Goal: Task Accomplishment & Management: Manage account settings

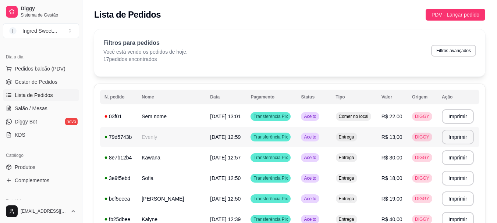
click at [210, 139] on span "[DATE] 12:59" at bounding box center [225, 137] width 31 height 6
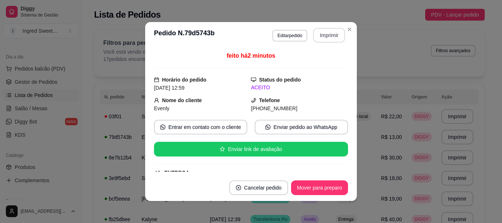
click at [325, 38] on button "Imprimir" at bounding box center [329, 35] width 32 height 15
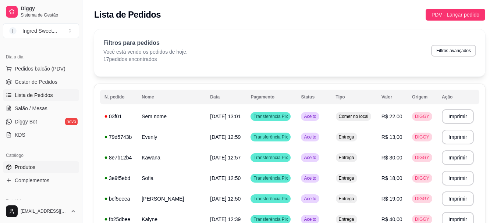
click at [56, 165] on link "Produtos" at bounding box center [41, 167] width 76 height 12
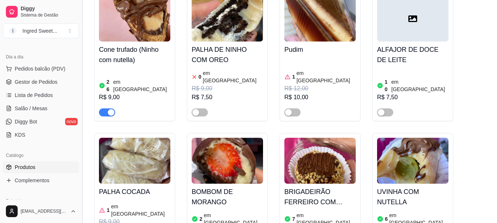
scroll to position [110, 0]
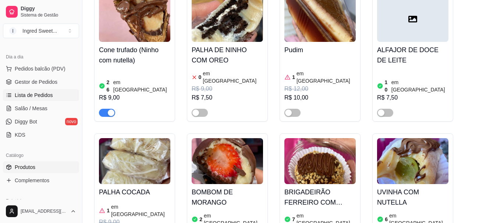
click at [43, 98] on span "Lista de Pedidos" at bounding box center [34, 95] width 38 height 7
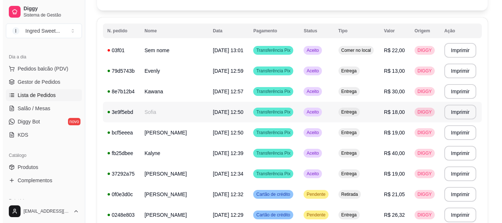
scroll to position [110, 0]
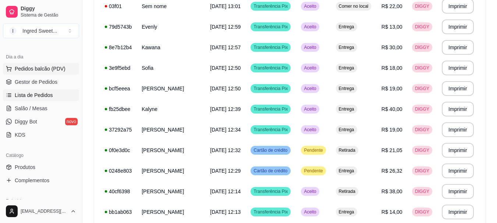
click at [37, 71] on span "Pedidos balcão (PDV)" at bounding box center [40, 68] width 51 height 7
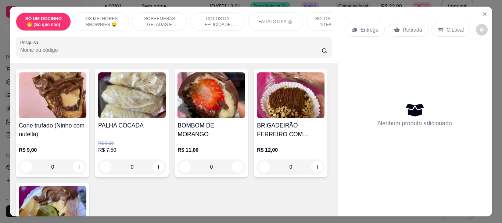
scroll to position [74, 0]
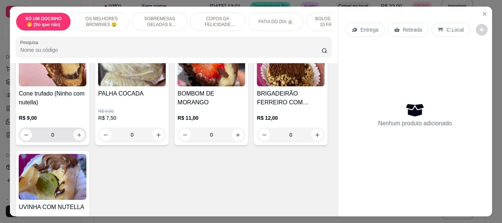
click at [78, 138] on icon "increase-product-quantity" at bounding box center [79, 135] width 6 height 6
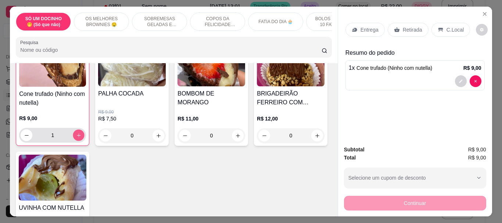
click at [78, 138] on icon "increase-product-quantity" at bounding box center [79, 136] width 6 height 6
type input "2"
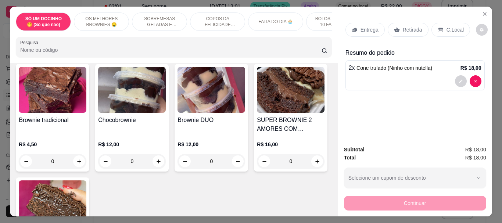
scroll to position [294, 0]
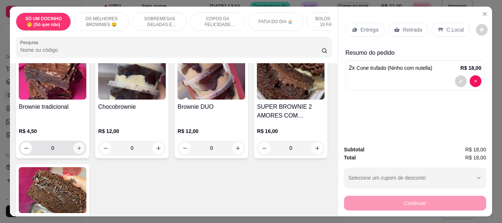
click at [77, 149] on icon "increase-product-quantity" at bounding box center [79, 149] width 6 height 6
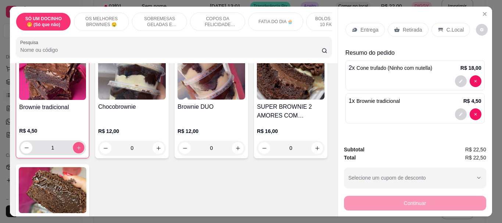
scroll to position [294, 0]
click at [77, 149] on icon "increase-product-quantity" at bounding box center [79, 148] width 6 height 6
type input "2"
click at [352, 29] on icon at bounding box center [355, 30] width 6 height 6
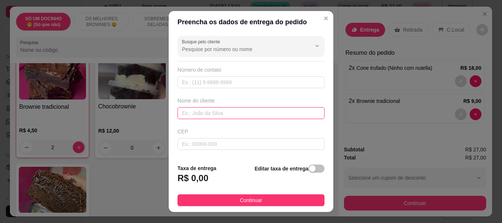
click at [190, 115] on input "text" at bounding box center [251, 113] width 147 height 12
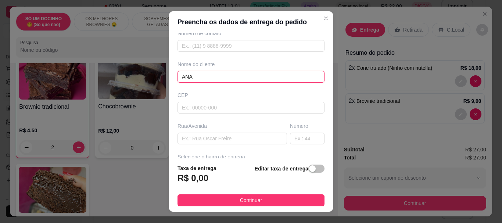
scroll to position [37, 0]
type input "ANA"
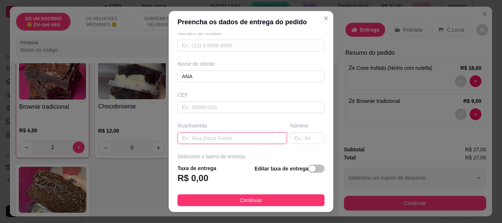
click at [212, 134] on input "text" at bounding box center [233, 138] width 110 height 12
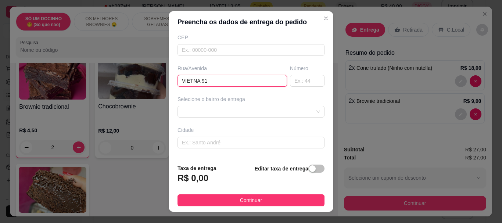
scroll to position [110, 0]
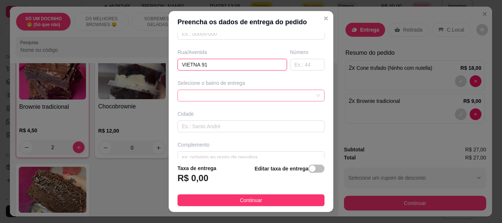
click at [264, 99] on div at bounding box center [251, 96] width 147 height 12
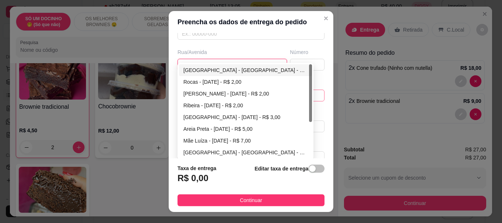
type input "VIETNA 91"
click at [204, 67] on div "[GEOGRAPHIC_DATA] - [GEOGRAPHIC_DATA] - R$ 2,00" at bounding box center [245, 70] width 124 height 8
type input "[DATE]"
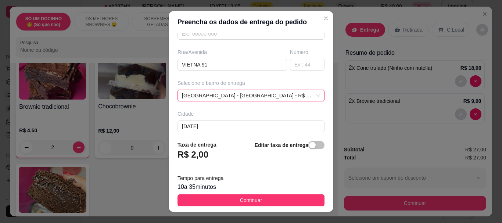
scroll to position [12, 0]
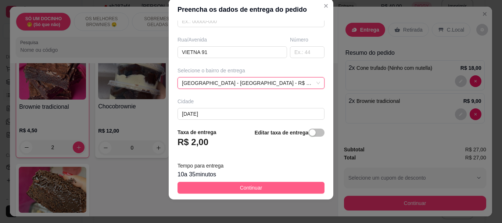
click at [264, 188] on button "Continuar" at bounding box center [251, 188] width 147 height 12
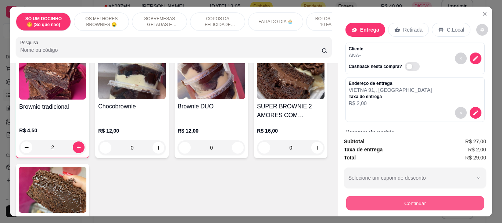
click at [399, 198] on button "Continuar" at bounding box center [415, 203] width 138 height 14
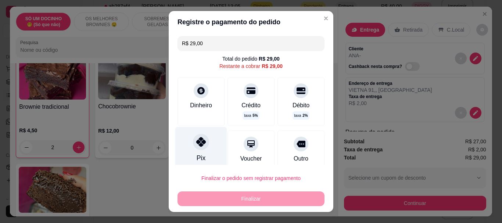
click at [205, 156] on div "Pix" at bounding box center [201, 148] width 52 height 43
type input "R$ 0,00"
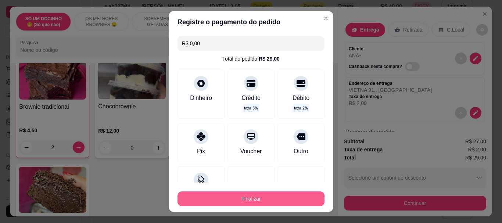
click at [217, 196] on button "Finalizar" at bounding box center [251, 199] width 147 height 15
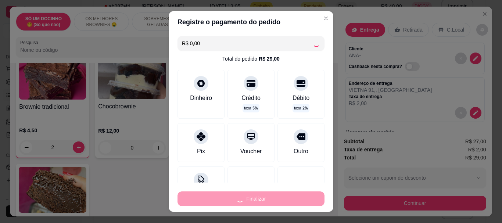
type input "0"
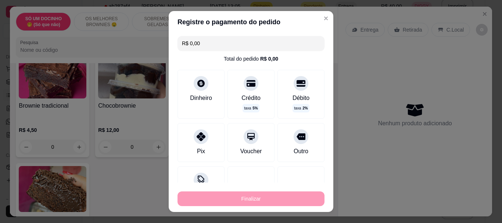
type input "-R$ 29,00"
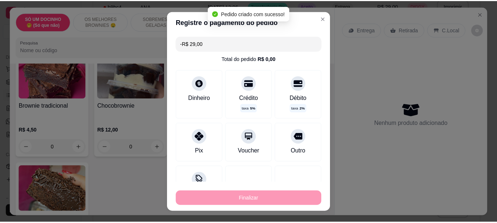
scroll to position [293, 0]
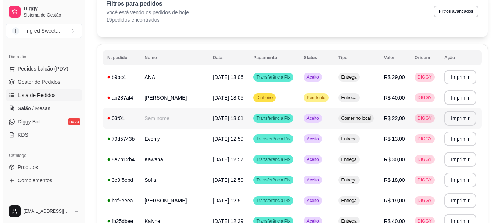
scroll to position [37, 0]
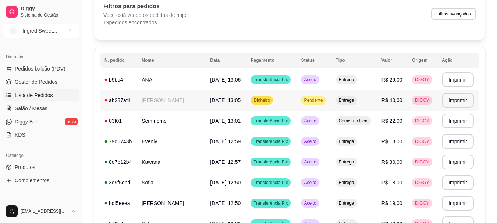
click at [227, 103] on span "[DATE] 13:05" at bounding box center [225, 100] width 31 height 6
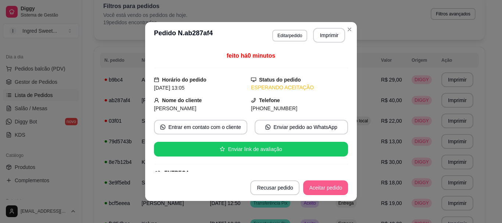
click at [323, 189] on button "Aceitar pedido" at bounding box center [325, 188] width 45 height 15
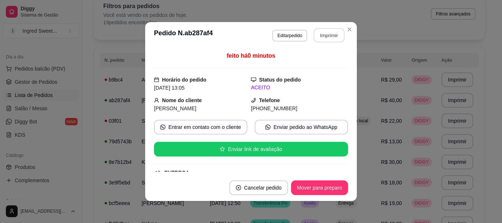
click at [325, 33] on button "Imprimir" at bounding box center [329, 35] width 31 height 14
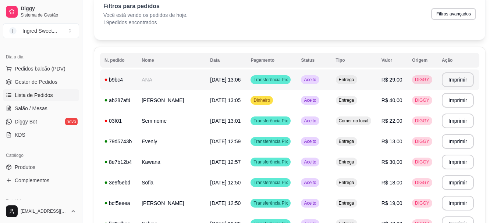
click at [365, 85] on td "Entrega" at bounding box center [354, 79] width 46 height 21
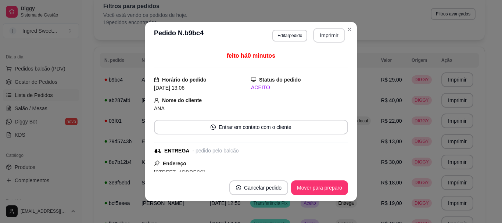
click at [334, 29] on button "Imprimir" at bounding box center [329, 35] width 32 height 15
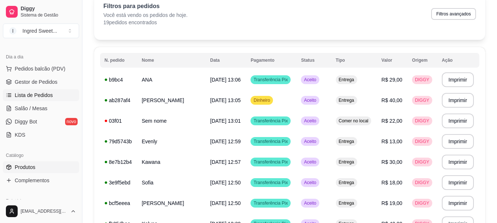
click at [40, 167] on link "Produtos" at bounding box center [41, 167] width 76 height 12
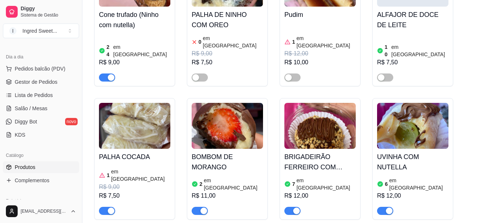
scroll to position [221, 0]
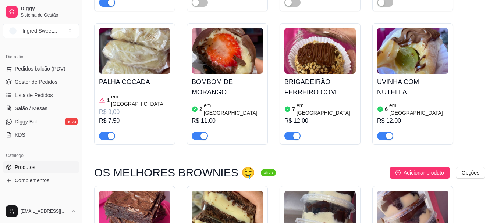
click at [186, 83] on div "Cone trufado (Ninho com nutella) 24 em estoque R$ 9,00 PALHA DE NINHO COM OREO …" at bounding box center [289, 13] width 391 height 264
click at [232, 85] on h4 "BOMBOM DE MORANGO" at bounding box center [227, 87] width 71 height 21
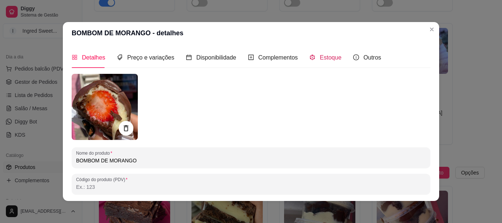
click at [329, 55] on span "Estoque" at bounding box center [331, 57] width 22 height 6
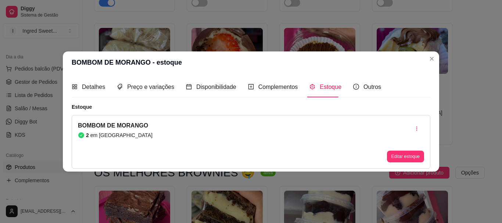
click at [397, 157] on button "Editar estoque" at bounding box center [405, 157] width 37 height 12
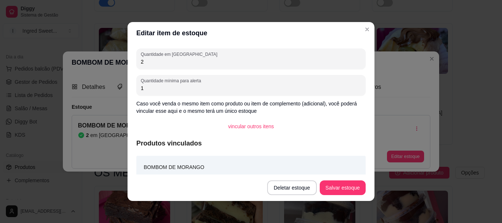
click at [155, 61] on input "2" at bounding box center [251, 61] width 221 height 7
type input "1"
click at [343, 186] on button "Salvar estoque" at bounding box center [343, 188] width 46 height 15
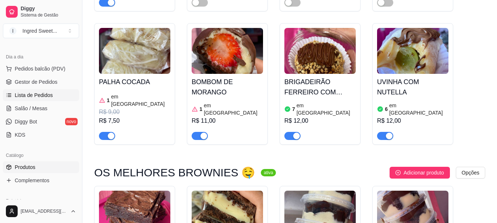
click at [41, 97] on span "Lista de Pedidos" at bounding box center [34, 95] width 38 height 7
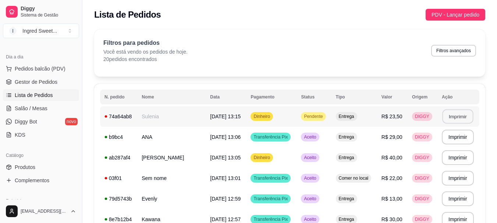
click at [449, 119] on button "Imprimir" at bounding box center [457, 117] width 31 height 14
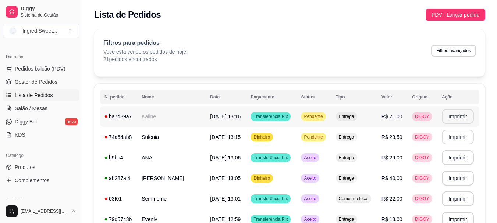
click at [461, 114] on button "Imprimir" at bounding box center [458, 116] width 32 height 15
click at [44, 168] on link "Produtos" at bounding box center [41, 167] width 76 height 12
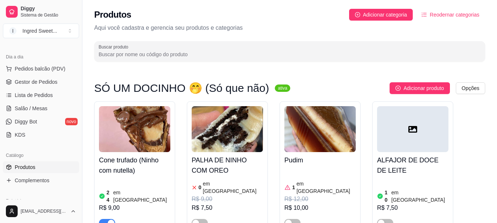
click at [34, 95] on span "Lista de Pedidos" at bounding box center [34, 95] width 38 height 7
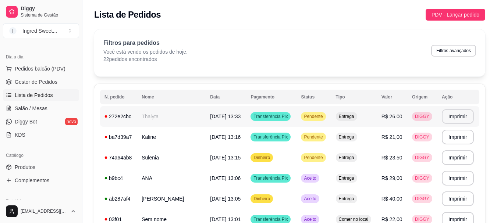
click at [442, 120] on button "Imprimir" at bounding box center [458, 116] width 32 height 15
click at [37, 71] on span "Pedidos balcão (PDV)" at bounding box center [40, 68] width 51 height 7
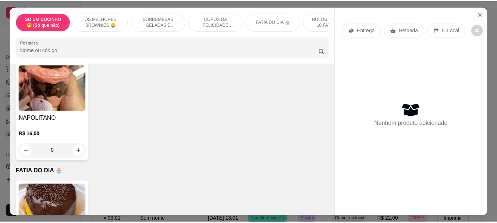
scroll to position [662, 0]
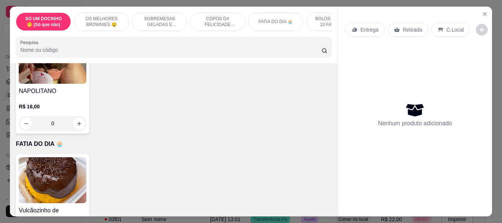
click at [160, 25] on button "increase-product-quantity" at bounding box center [158, 18] width 11 height 11
type input "1"
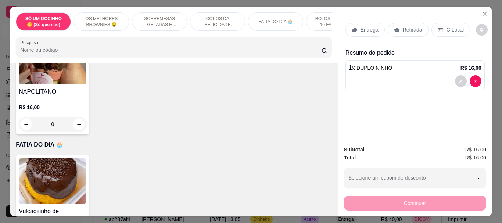
click at [447, 30] on p "C.Local" at bounding box center [455, 29] width 17 height 7
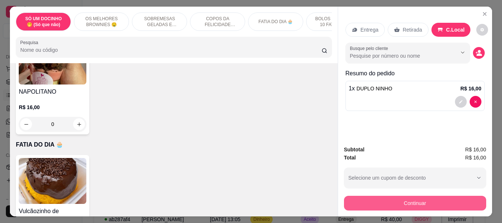
click at [394, 203] on button "Continuar" at bounding box center [415, 203] width 142 height 15
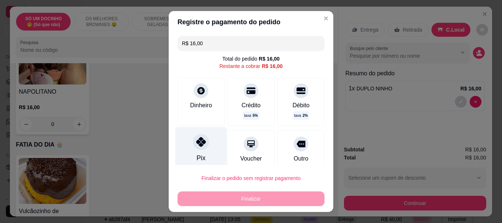
click at [196, 144] on icon at bounding box center [201, 142] width 10 height 10
type input "R$ 0,00"
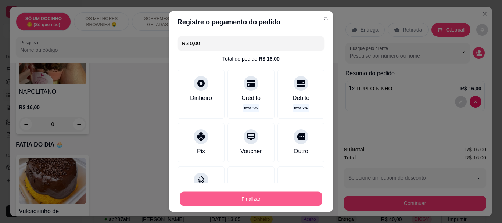
click at [215, 199] on button "Finalizar" at bounding box center [251, 199] width 143 height 14
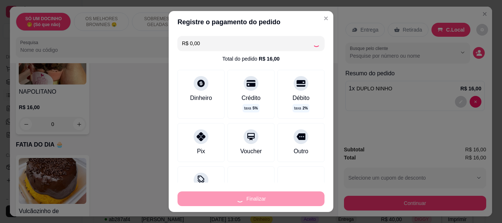
type input "0"
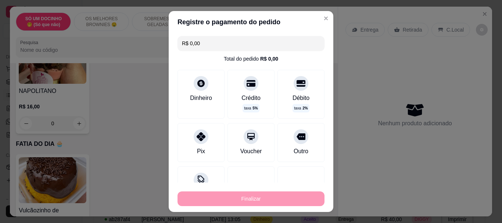
type input "-R$ 16,00"
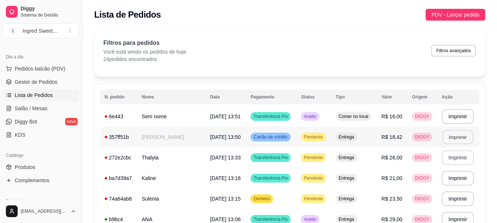
click at [460, 137] on button "Imprimir" at bounding box center [457, 137] width 31 height 14
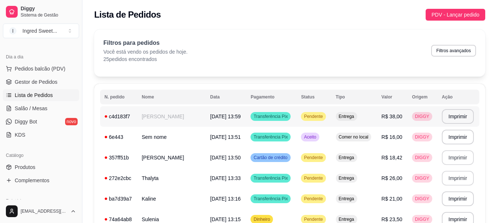
click at [350, 112] on div "Entrega" at bounding box center [346, 116] width 21 height 9
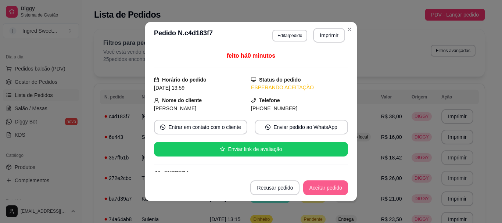
click at [324, 189] on button "Aceitar pedido" at bounding box center [325, 188] width 45 height 15
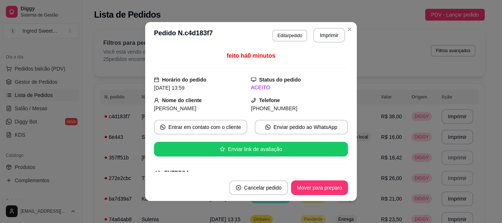
click at [315, 34] on button "Imprimir" at bounding box center [329, 35] width 32 height 15
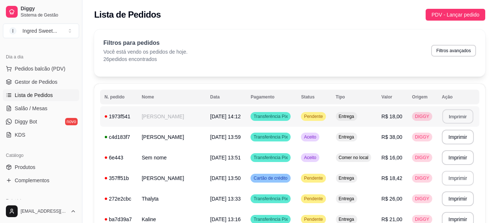
click at [452, 119] on button "Imprimir" at bounding box center [457, 117] width 31 height 14
click at [47, 65] on span "Pedidos balcão (PDV)" at bounding box center [40, 68] width 51 height 7
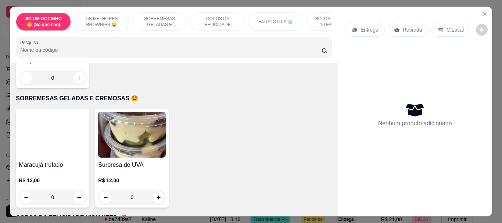
scroll to position [368, 0]
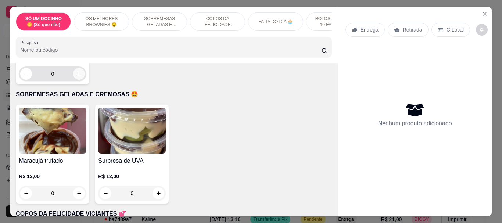
click at [82, 77] on icon "increase-product-quantity" at bounding box center [79, 74] width 6 height 6
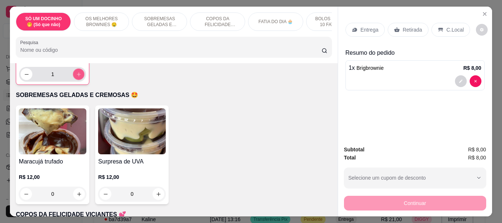
click at [82, 77] on icon "increase-product-quantity" at bounding box center [79, 75] width 6 height 6
type input "2"
click at [458, 26] on p "C.Local" at bounding box center [455, 29] width 17 height 7
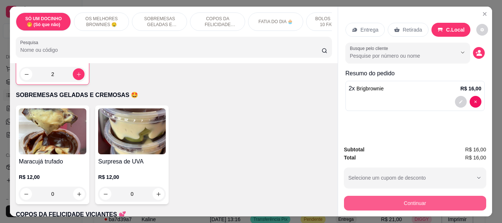
click at [451, 201] on button "Continuar" at bounding box center [415, 203] width 142 height 15
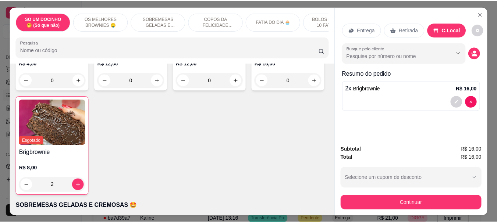
scroll to position [257, 0]
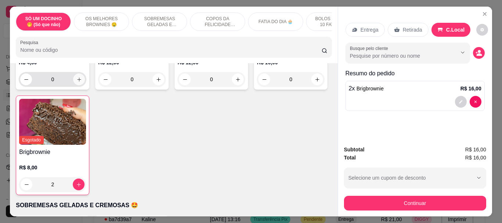
click at [78, 85] on button "increase-product-quantity" at bounding box center [79, 80] width 12 height 12
type input "1"
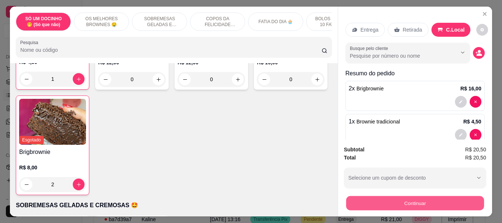
click at [430, 204] on button "Continuar" at bounding box center [415, 203] width 138 height 14
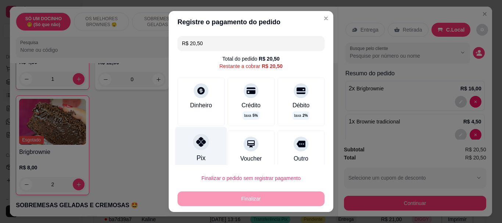
click at [197, 150] on div "Pix" at bounding box center [201, 148] width 52 height 43
type input "R$ 0,00"
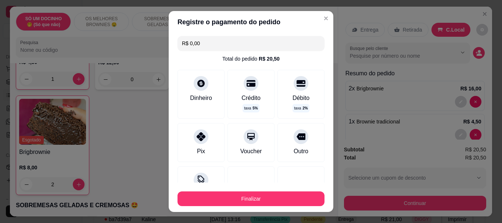
click at [200, 189] on div "Finalizar" at bounding box center [251, 198] width 147 height 18
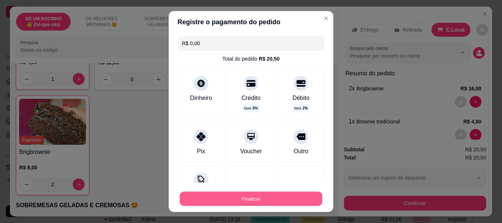
click at [210, 206] on button "Finalizar" at bounding box center [251, 199] width 143 height 14
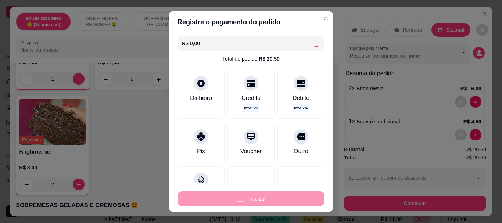
type input "0"
type input "-R$ 20,50"
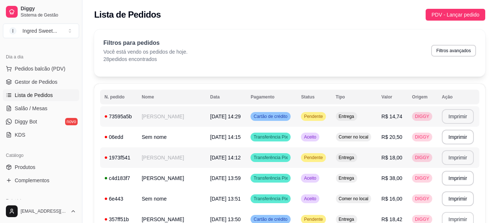
click at [446, 117] on button "Imprimir" at bounding box center [458, 116] width 32 height 15
click at [38, 67] on span "Pedidos balcão (PDV)" at bounding box center [40, 68] width 51 height 7
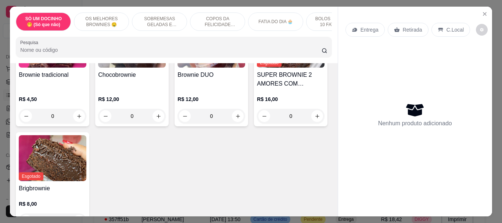
scroll to position [294, 0]
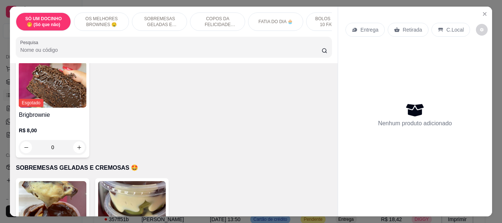
click at [77, 46] on icon "increase-product-quantity" at bounding box center [79, 43] width 6 height 6
type input "2"
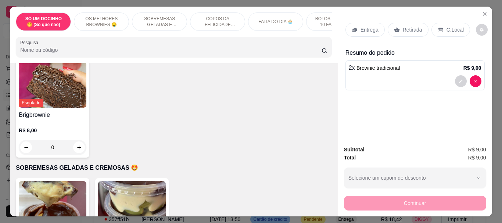
scroll to position [294, 0]
click at [447, 26] on p "C.Local" at bounding box center [455, 29] width 17 height 7
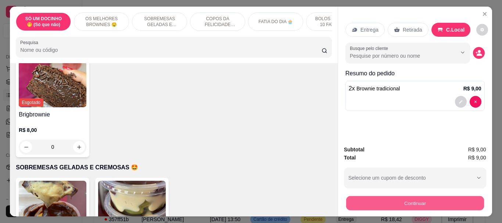
click at [361, 200] on button "Continuar" at bounding box center [415, 203] width 138 height 14
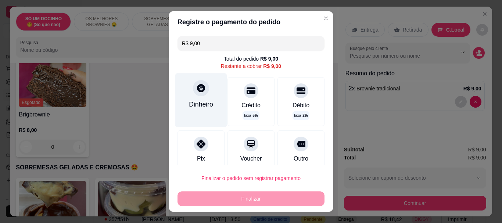
click at [201, 100] on div "Dinheiro" at bounding box center [201, 105] width 24 height 10
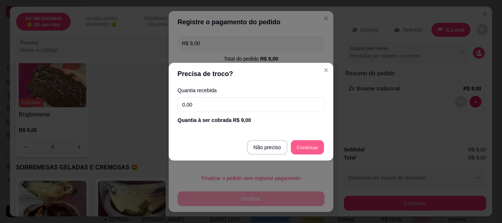
type input "R$ 0,00"
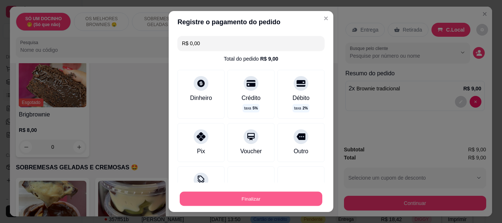
click at [231, 204] on button "Finalizar" at bounding box center [251, 199] width 143 height 14
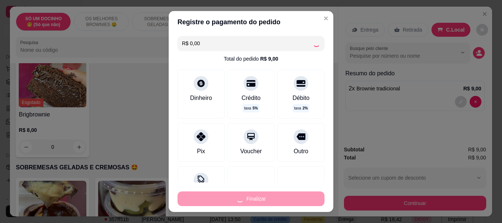
type input "0"
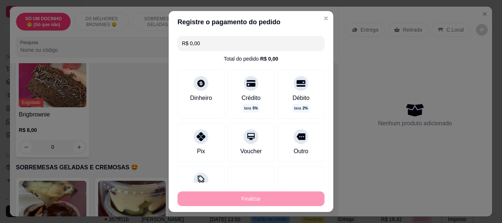
type input "-R$ 9,00"
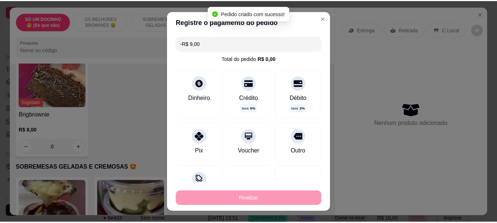
scroll to position [294, 0]
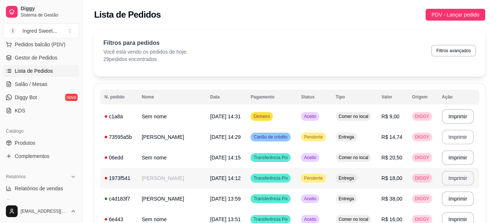
scroll to position [110, 0]
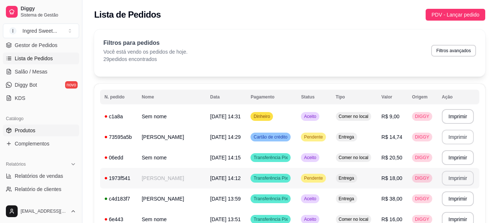
click at [18, 133] on span "Produtos" at bounding box center [25, 130] width 21 height 7
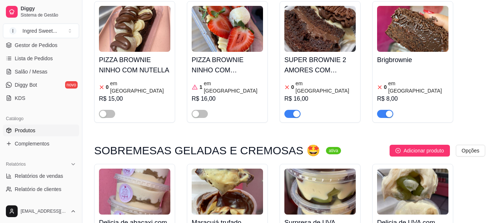
scroll to position [551, 0]
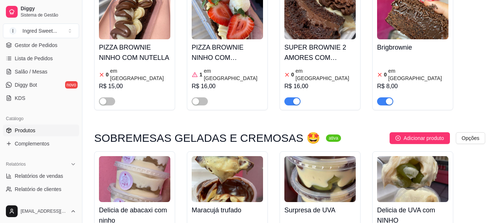
click at [287, 97] on span "button" at bounding box center [292, 101] width 16 height 8
click at [385, 97] on button "button" at bounding box center [385, 101] width 16 height 8
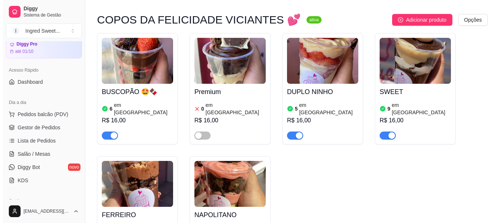
scroll to position [0, 0]
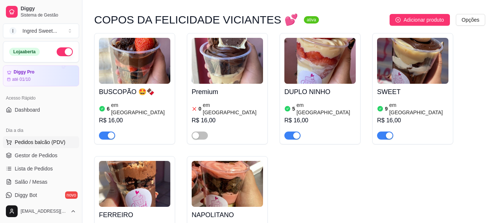
click at [37, 144] on span "Pedidos balcão (PDV)" at bounding box center [40, 142] width 51 height 7
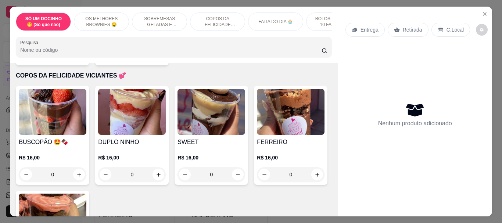
scroll to position [515, 0]
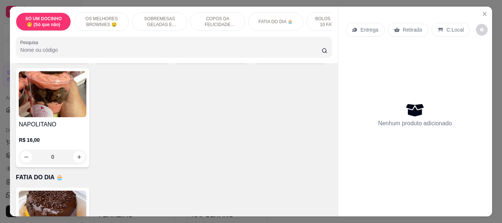
click at [157, 55] on icon "increase-product-quantity" at bounding box center [159, 53] width 6 height 6
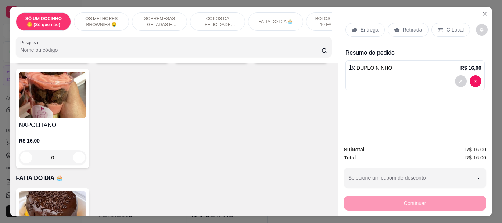
click at [156, 56] on icon "increase-product-quantity" at bounding box center [159, 53] width 6 height 6
type input "2"
click at [447, 26] on p "C.Local" at bounding box center [455, 29] width 17 height 7
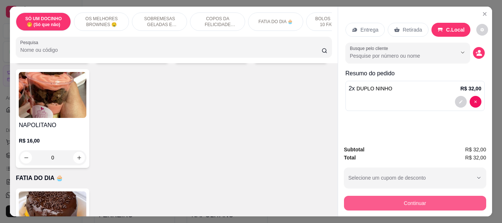
click at [418, 201] on button "Continuar" at bounding box center [415, 203] width 142 height 15
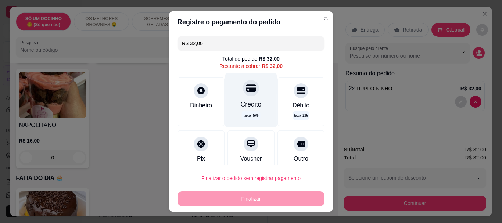
click at [243, 114] on p "taxa 5 %" at bounding box center [250, 115] width 15 height 6
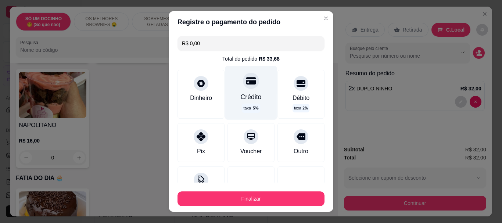
type input "R$ 0,00"
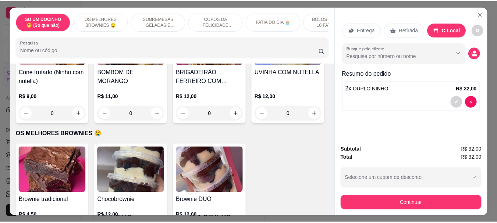
scroll to position [37, 0]
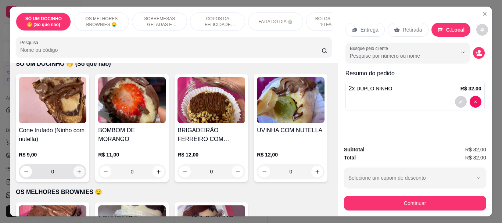
click at [75, 171] on button "increase-product-quantity" at bounding box center [79, 171] width 11 height 11
type input "1"
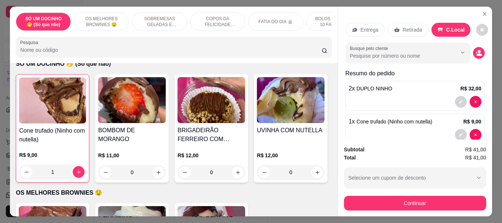
click at [465, 190] on div "Subtotal R$ 41,00 Total R$ 41,00 Selecione um cupom de desconto Selecione um cu…" at bounding box center [415, 178] width 142 height 65
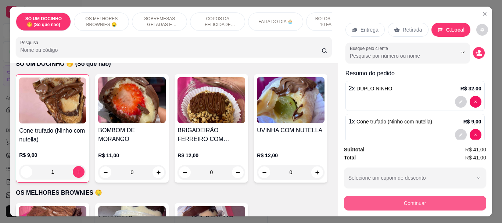
click at [465, 196] on button "Continuar" at bounding box center [415, 203] width 142 height 15
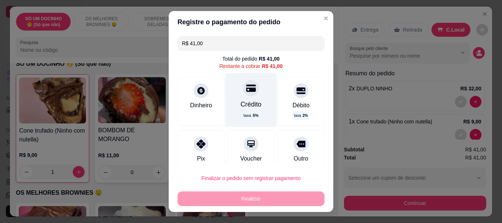
click at [244, 108] on div "Crédito" at bounding box center [251, 105] width 21 height 10
type input "R$ 0,00"
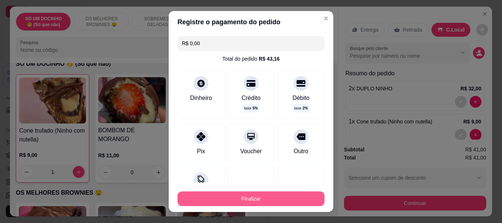
click at [269, 203] on button "Finalizar" at bounding box center [251, 199] width 147 height 15
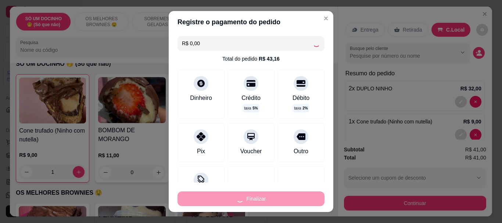
type input "0"
type input "-R$ 41,00"
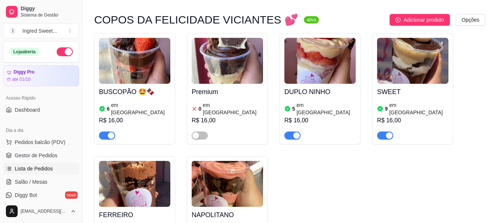
click at [49, 167] on span "Lista de Pedidos" at bounding box center [34, 168] width 38 height 7
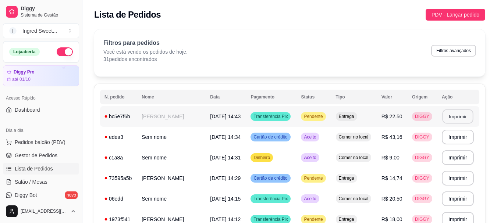
click at [464, 113] on button "Imprimir" at bounding box center [457, 117] width 31 height 14
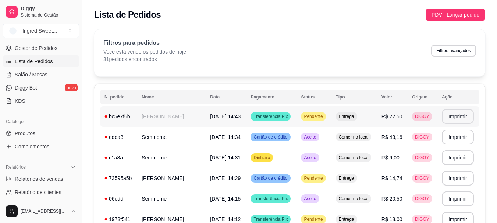
scroll to position [110, 0]
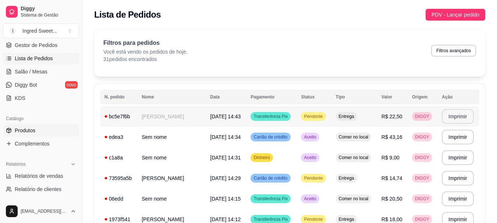
click at [47, 130] on link "Produtos" at bounding box center [41, 131] width 76 height 12
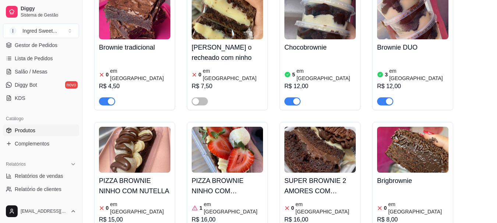
scroll to position [441, 0]
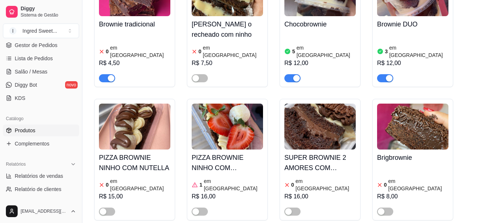
click at [101, 74] on span "button" at bounding box center [107, 78] width 16 height 8
click at [29, 54] on link "Lista de Pedidos" at bounding box center [41, 59] width 76 height 12
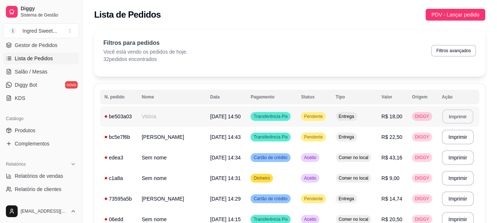
click at [454, 117] on button "Imprimir" at bounding box center [457, 117] width 31 height 14
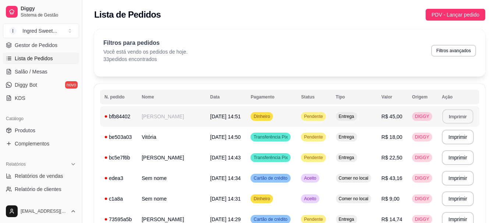
click at [459, 116] on button "Imprimir" at bounding box center [457, 117] width 31 height 14
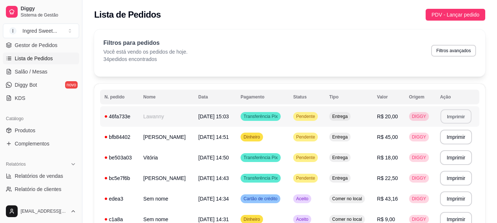
click at [458, 117] on button "Imprimir" at bounding box center [455, 117] width 31 height 14
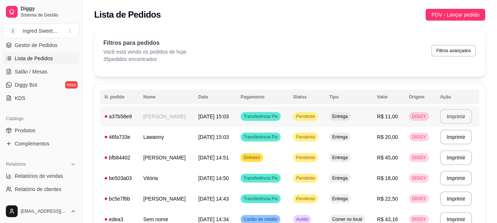
click at [465, 117] on button "Imprimir" at bounding box center [456, 116] width 32 height 15
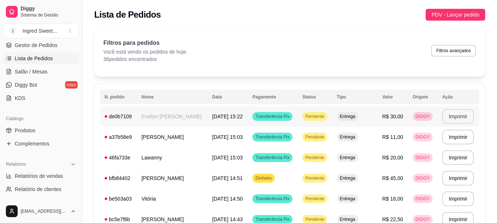
click at [454, 112] on button "Imprimir" at bounding box center [458, 116] width 32 height 15
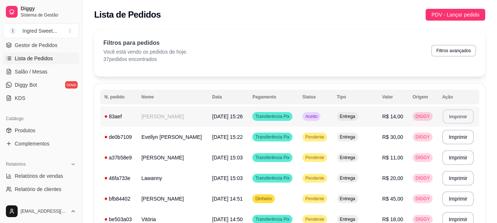
click at [450, 115] on button "Imprimir" at bounding box center [457, 117] width 31 height 14
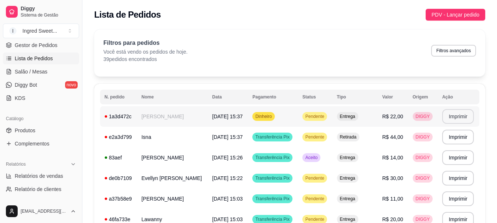
click at [470, 115] on button "Imprimir" at bounding box center [458, 116] width 32 height 15
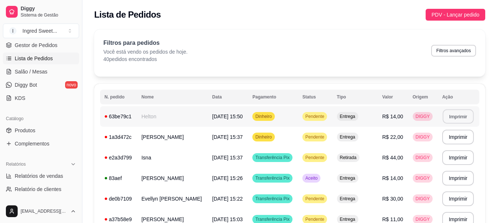
click at [460, 114] on button "Imprimir" at bounding box center [457, 117] width 31 height 14
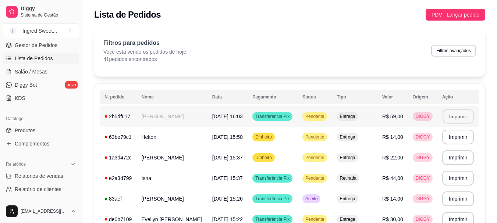
click at [462, 118] on button "Imprimir" at bounding box center [457, 117] width 31 height 14
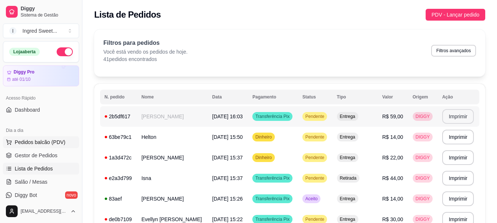
click at [43, 141] on span "Pedidos balcão (PDV)" at bounding box center [40, 142] width 51 height 7
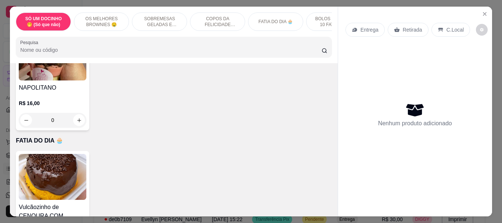
scroll to position [588, 0]
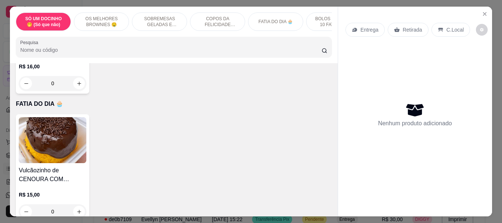
type input "1"
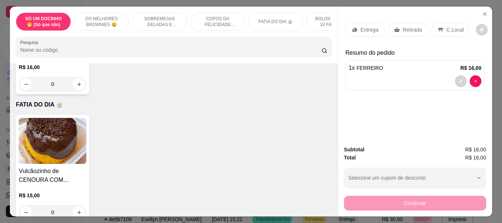
click at [453, 23] on div "C.Local" at bounding box center [451, 30] width 39 height 14
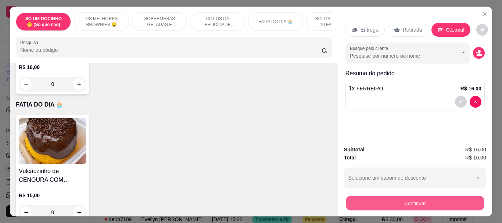
click at [440, 201] on button "Continuar" at bounding box center [415, 203] width 138 height 14
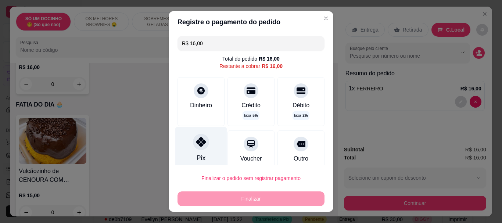
click at [201, 145] on icon at bounding box center [201, 142] width 10 height 10
type input "R$ 0,00"
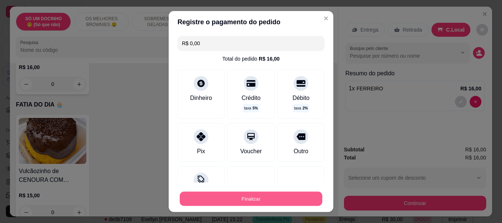
click at [287, 195] on button "Finalizar" at bounding box center [251, 199] width 143 height 14
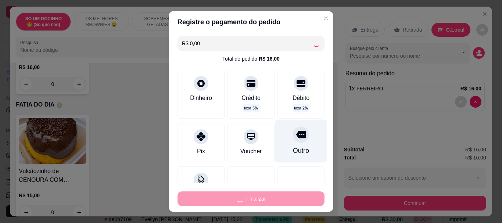
type input "0"
type input "-R$ 16,00"
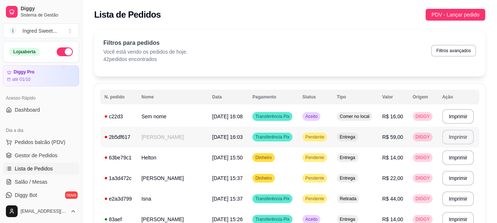
click at [317, 17] on div "Lista de Pedidos PDV - Lançar pedido" at bounding box center [289, 15] width 391 height 12
click at [52, 145] on span "Pedidos balcão (PDV)" at bounding box center [40, 142] width 51 height 7
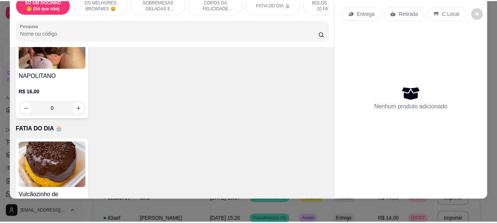
scroll to position [588, 0]
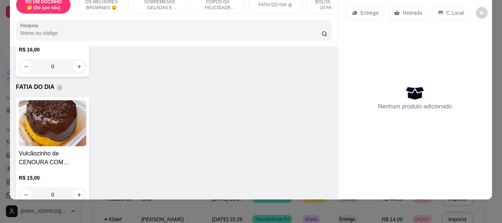
type input "1"
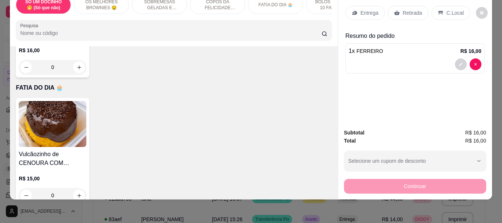
click at [448, 9] on p "C.Local" at bounding box center [455, 12] width 17 height 7
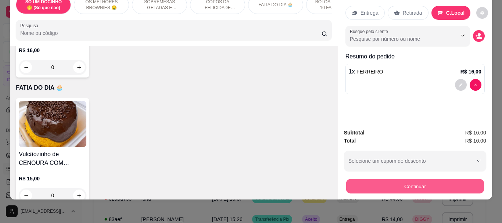
click at [430, 179] on button "Continuar" at bounding box center [415, 186] width 138 height 14
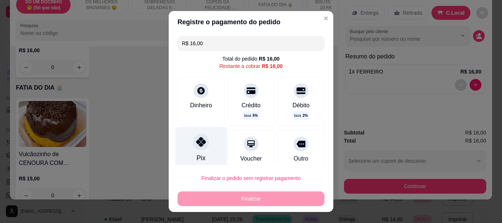
click at [202, 149] on div "Pix" at bounding box center [201, 148] width 52 height 43
type input "R$ 0,00"
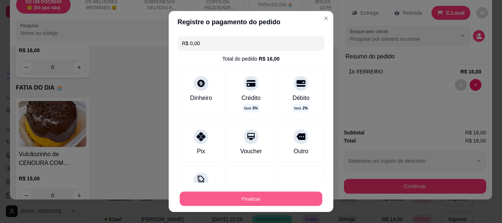
click at [235, 196] on button "Finalizar" at bounding box center [251, 199] width 143 height 14
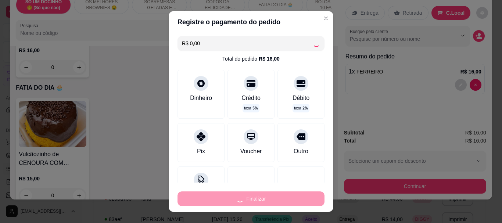
type input "0"
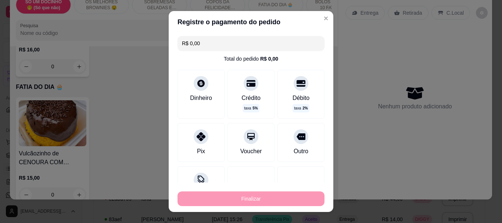
type input "-R$ 16,00"
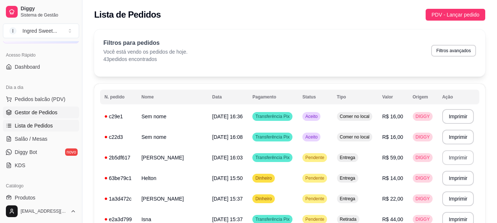
scroll to position [74, 0]
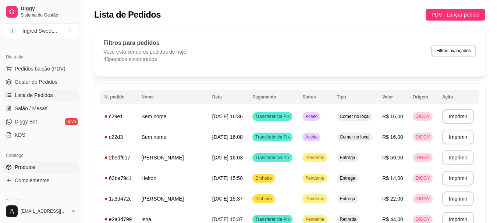
click at [27, 166] on span "Produtos" at bounding box center [25, 167] width 21 height 7
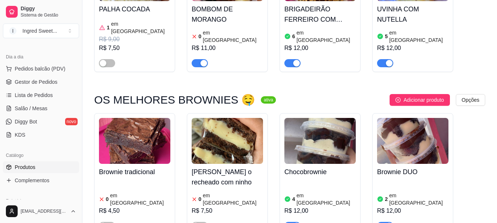
scroll to position [294, 0]
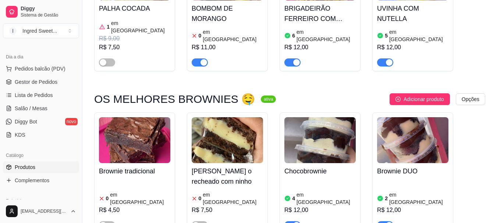
click at [196, 58] on span "button" at bounding box center [200, 62] width 16 height 8
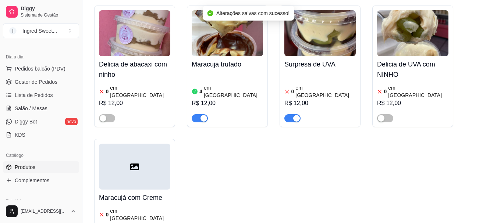
scroll to position [698, 0]
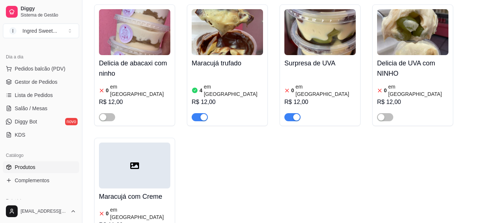
click at [286, 113] on span "button" at bounding box center [292, 117] width 16 height 8
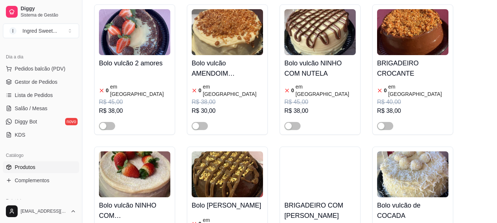
scroll to position [1838, 0]
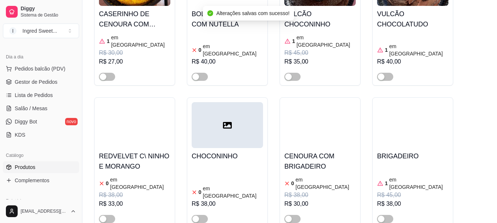
scroll to position [2243, 0]
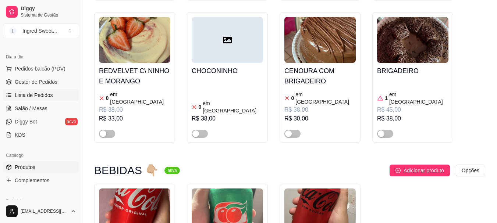
click at [36, 97] on span "Lista de Pedidos" at bounding box center [34, 95] width 38 height 7
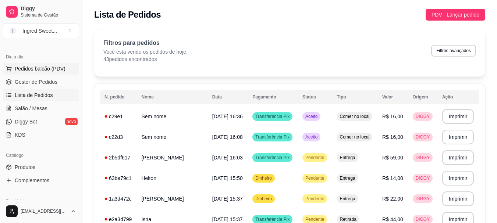
click at [45, 72] on span "Pedidos balcão (PDV)" at bounding box center [40, 68] width 51 height 7
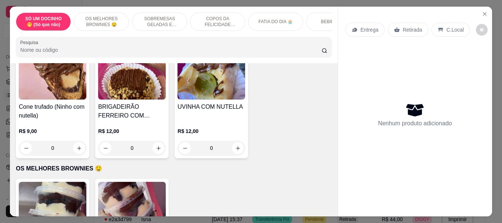
scroll to position [74, 0]
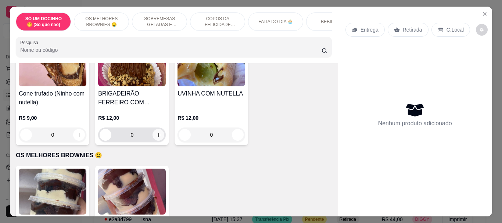
click at [157, 137] on icon "increase-product-quantity" at bounding box center [159, 135] width 6 height 6
type input "1"
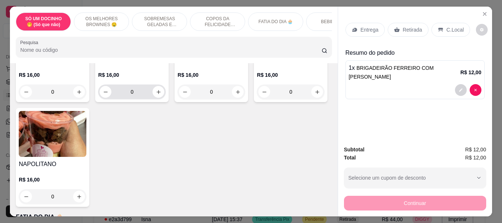
scroll to position [478, 0]
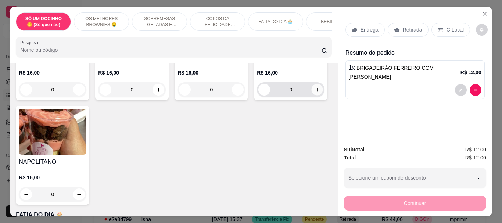
click at [312, 96] on button "increase-product-quantity" at bounding box center [317, 89] width 11 height 11
type input "1"
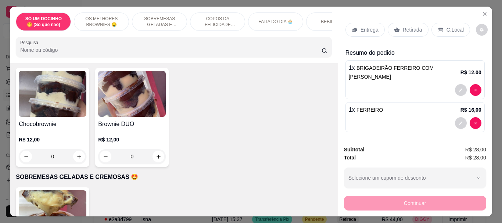
scroll to position [294, 0]
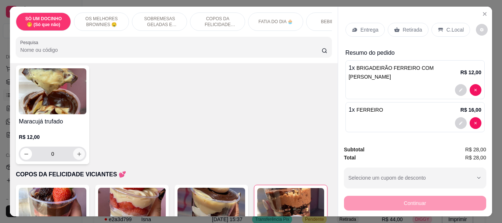
click at [76, 160] on button "increase-product-quantity" at bounding box center [79, 154] width 12 height 12
type input "1"
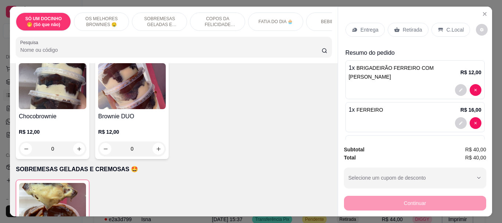
scroll to position [184, 0]
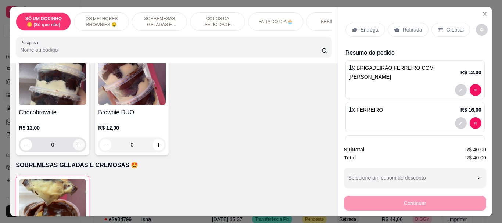
click at [78, 147] on icon "increase-product-quantity" at bounding box center [79, 145] width 4 height 4
type input "1"
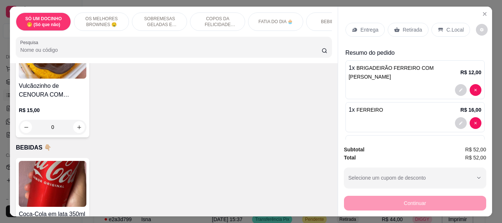
scroll to position [617, 0]
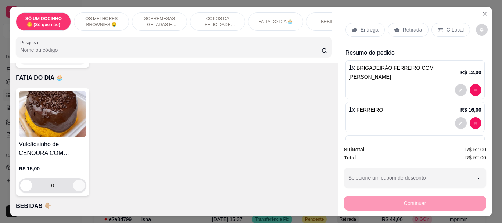
click at [80, 186] on button "increase-product-quantity" at bounding box center [79, 186] width 12 height 12
type input "1"
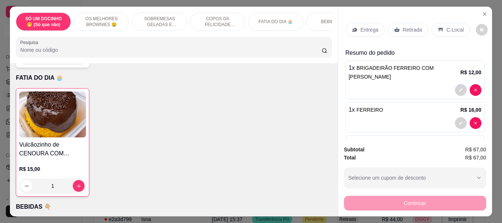
scroll to position [102, 0]
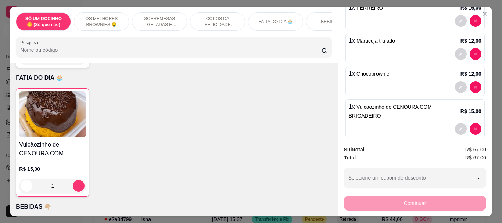
click at [406, 194] on div "Continuar" at bounding box center [415, 202] width 142 height 17
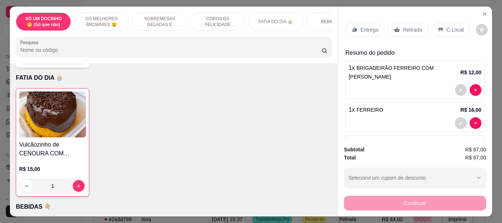
click at [453, 31] on div "C.Local" at bounding box center [451, 30] width 39 height 14
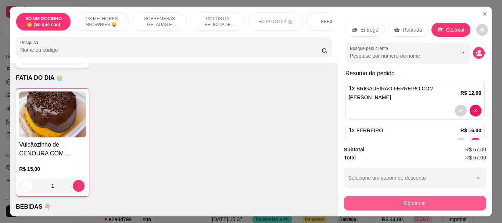
click at [411, 204] on button "Continuar" at bounding box center [415, 203] width 142 height 15
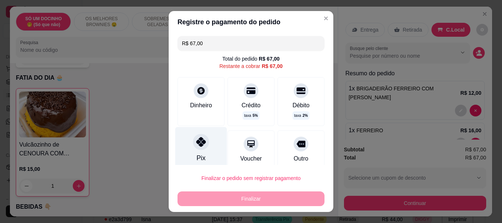
click at [196, 140] on icon at bounding box center [201, 142] width 10 height 10
type input "R$ 0,00"
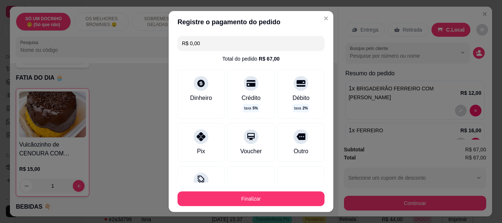
click at [233, 207] on footer "Finalizar" at bounding box center [251, 197] width 165 height 29
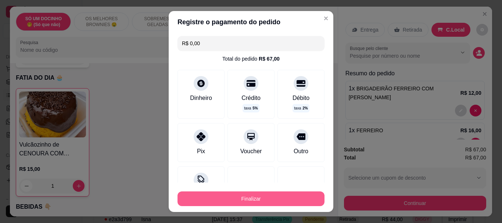
click at [237, 202] on button "Finalizar" at bounding box center [251, 199] width 147 height 15
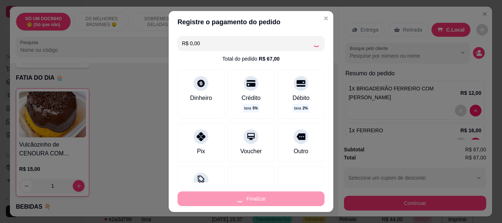
type input "0"
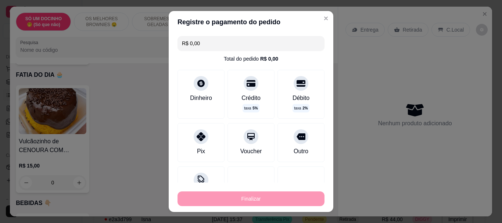
type input "-R$ 67,00"
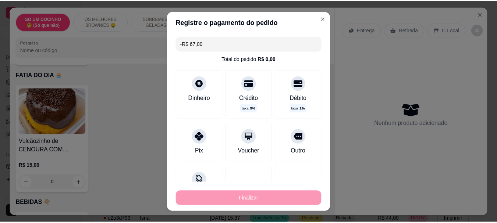
scroll to position [615, 0]
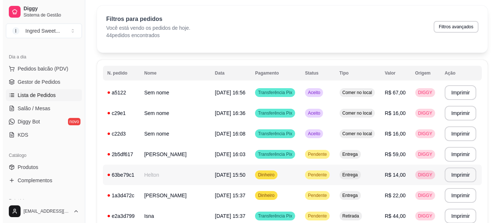
scroll to position [37, 0]
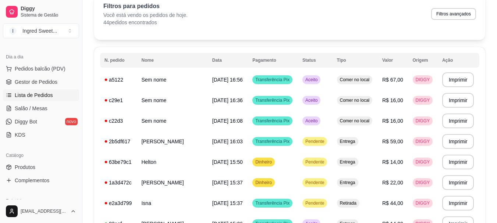
click at [49, 62] on div "Dia a dia" at bounding box center [41, 57] width 76 height 12
click at [49, 66] on span "Pedidos balcão (PDV)" at bounding box center [40, 68] width 51 height 7
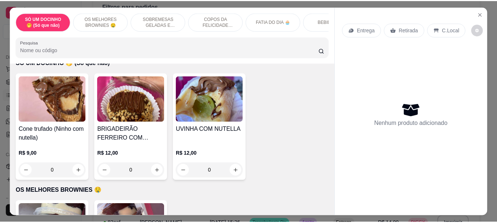
scroll to position [37, 0]
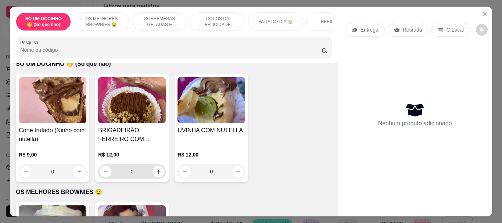
click at [156, 175] on icon "increase-product-quantity" at bounding box center [159, 172] width 6 height 6
type input "1"
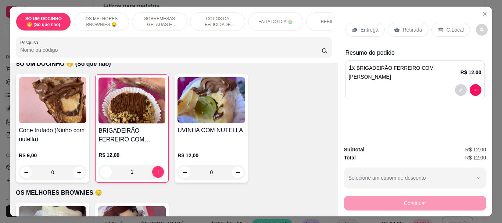
click at [453, 31] on p "C.Local" at bounding box center [455, 29] width 17 height 7
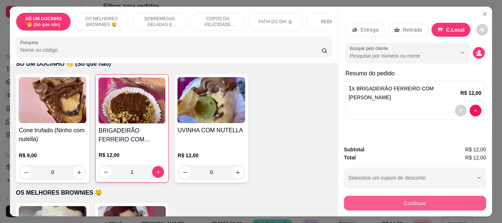
click at [424, 196] on button "Continuar" at bounding box center [415, 203] width 142 height 15
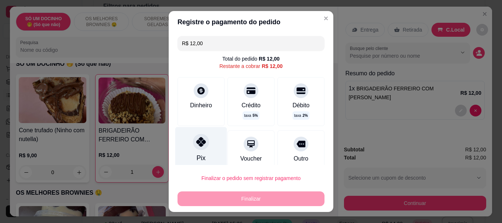
click at [201, 146] on icon at bounding box center [201, 142] width 10 height 10
type input "R$ 0,00"
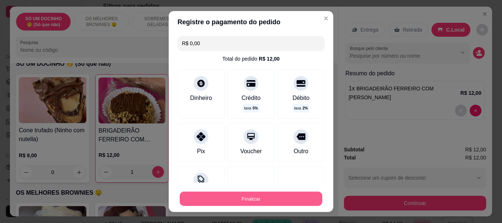
click at [226, 197] on button "Finalizar" at bounding box center [251, 199] width 143 height 14
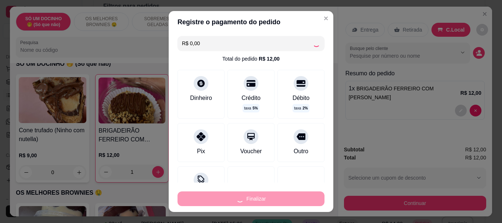
type input "0"
type input "-R$ 12,00"
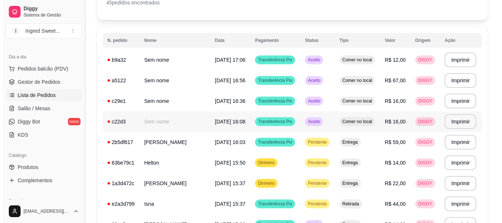
scroll to position [74, 0]
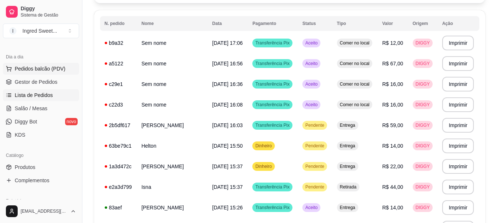
click at [59, 72] on span "Pedidos balcão (PDV)" at bounding box center [40, 68] width 51 height 7
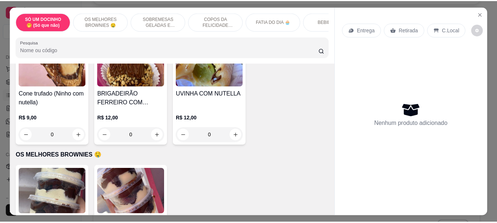
scroll to position [184, 0]
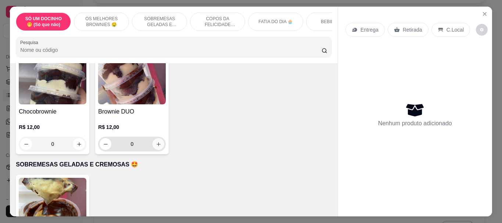
click at [157, 147] on icon "increase-product-quantity" at bounding box center [159, 145] width 6 height 6
type input "1"
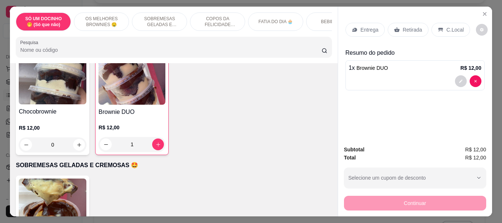
click at [455, 37] on div "Entrega Retirada C.Local" at bounding box center [415, 30] width 139 height 26
click at [450, 29] on p "C.Local" at bounding box center [455, 29] width 17 height 7
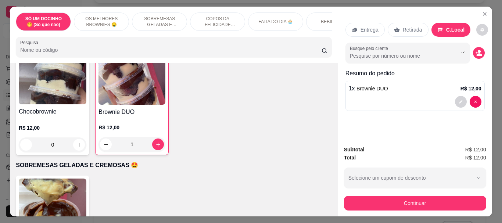
click at [404, 194] on div "Continuar" at bounding box center [415, 202] width 142 height 17
click at [403, 196] on button "Continuar" at bounding box center [415, 203] width 142 height 15
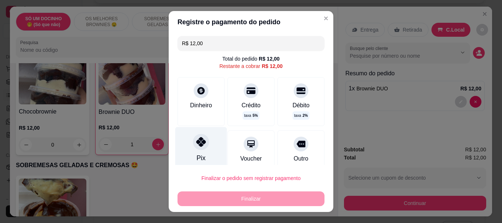
click at [181, 156] on div "Pix" at bounding box center [201, 148] width 52 height 43
type input "R$ 0,00"
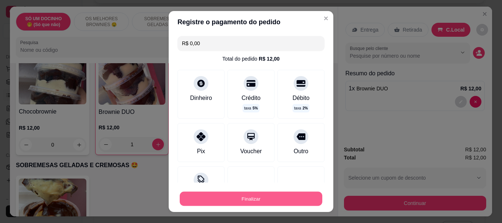
click at [217, 206] on button "Finalizar" at bounding box center [251, 199] width 143 height 14
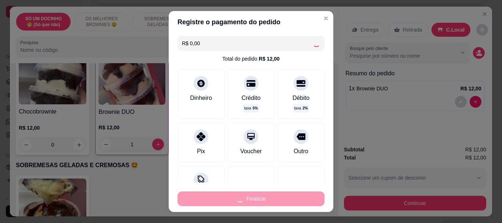
type input "0"
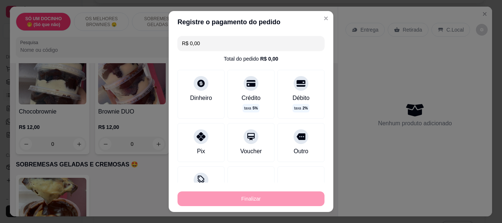
type input "-R$ 12,00"
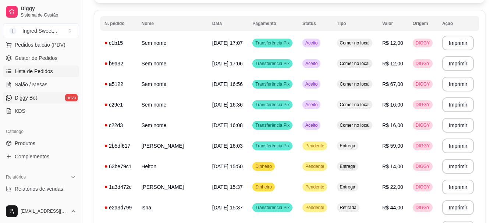
scroll to position [110, 0]
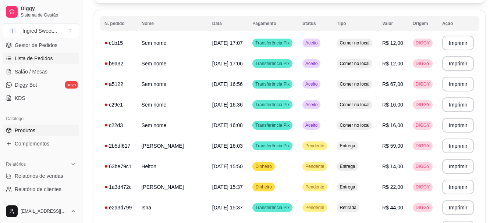
click at [36, 128] on link "Produtos" at bounding box center [41, 131] width 76 height 12
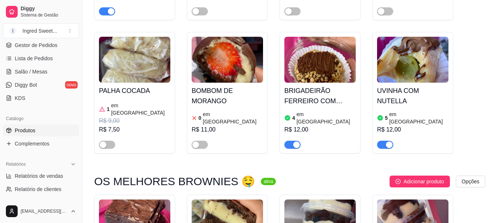
scroll to position [221, 0]
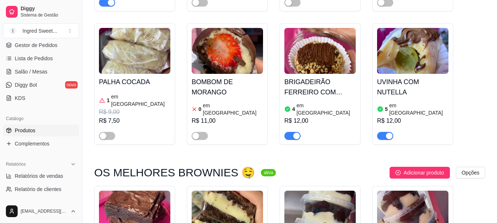
click at [327, 84] on h4 "BRIGADEIRÃO FERREIRO COM [PERSON_NAME]" at bounding box center [319, 87] width 71 height 21
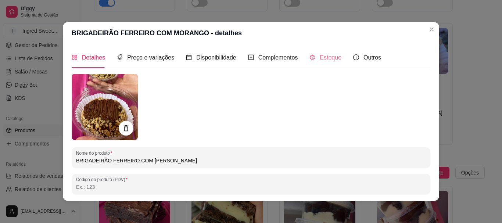
click at [311, 50] on div "Estoque" at bounding box center [326, 57] width 32 height 21
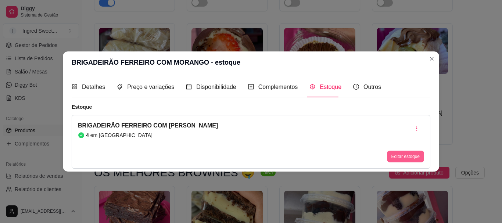
click at [400, 156] on button "Editar estoque" at bounding box center [405, 157] width 37 height 12
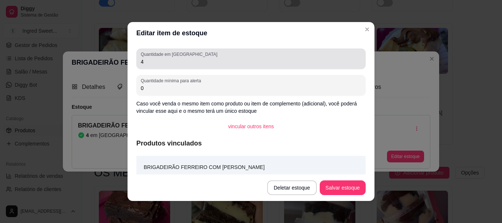
click at [178, 65] on div "4" at bounding box center [251, 58] width 221 height 15
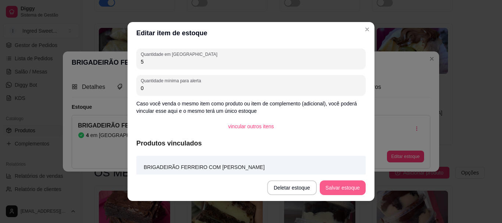
type input "5"
click at [350, 180] on footer "Deletar estoque Salvar estoque" at bounding box center [251, 188] width 247 height 26
click at [349, 190] on button "Salvar estoque" at bounding box center [343, 188] width 46 height 15
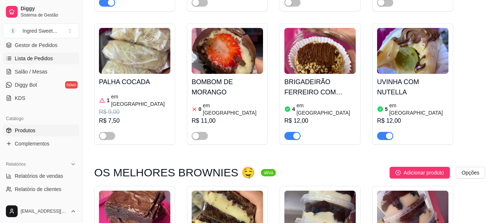
click at [24, 61] on span "Lista de Pedidos" at bounding box center [34, 58] width 38 height 7
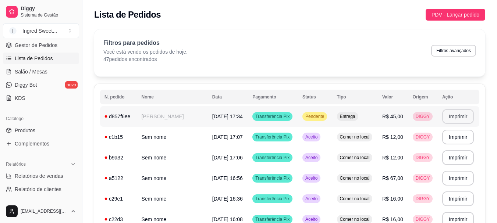
click at [466, 114] on button "Imprimir" at bounding box center [458, 116] width 32 height 15
click at [448, 119] on button "Imprimir" at bounding box center [457, 117] width 31 height 14
